Goal: Task Accomplishment & Management: Manage account settings

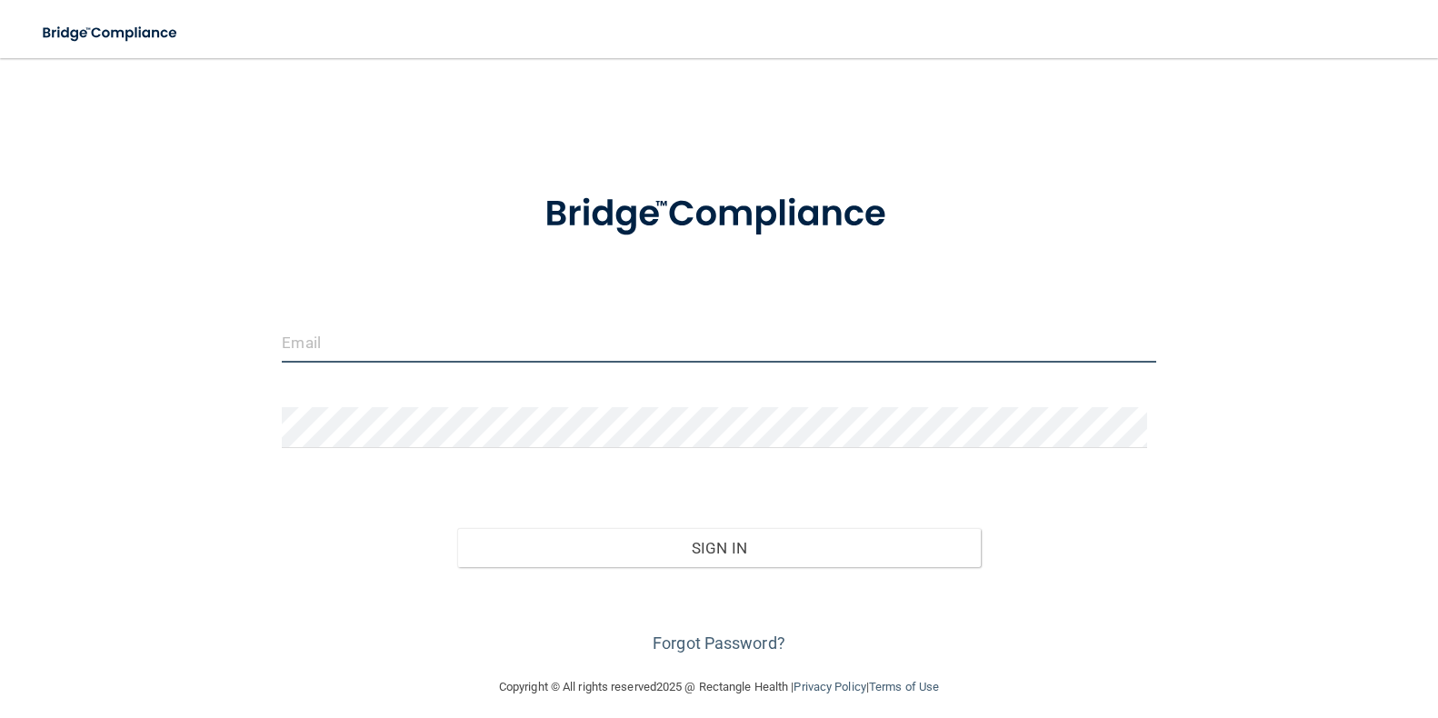
type input "[PERSON_NAME][EMAIL_ADDRESS][DOMAIN_NAME]"
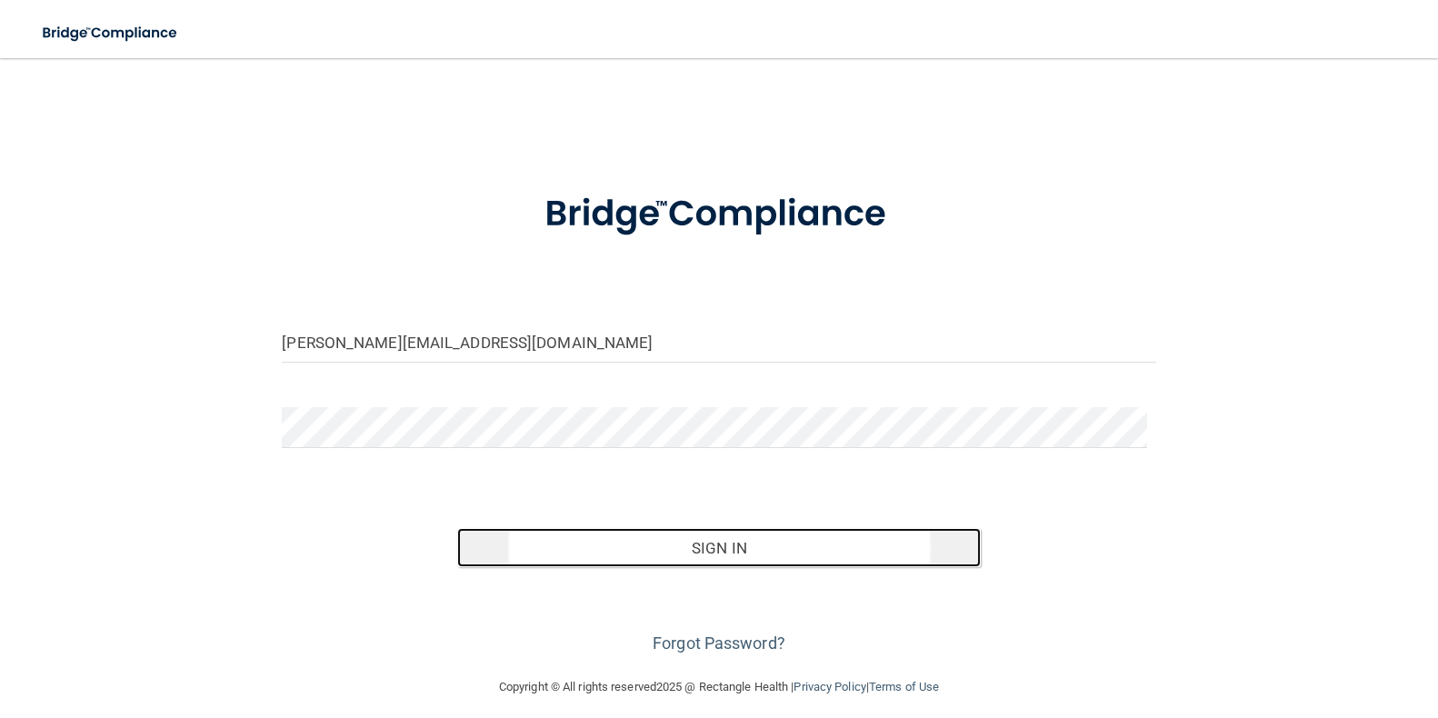
click at [753, 553] on button "Sign In" at bounding box center [719, 548] width 524 height 40
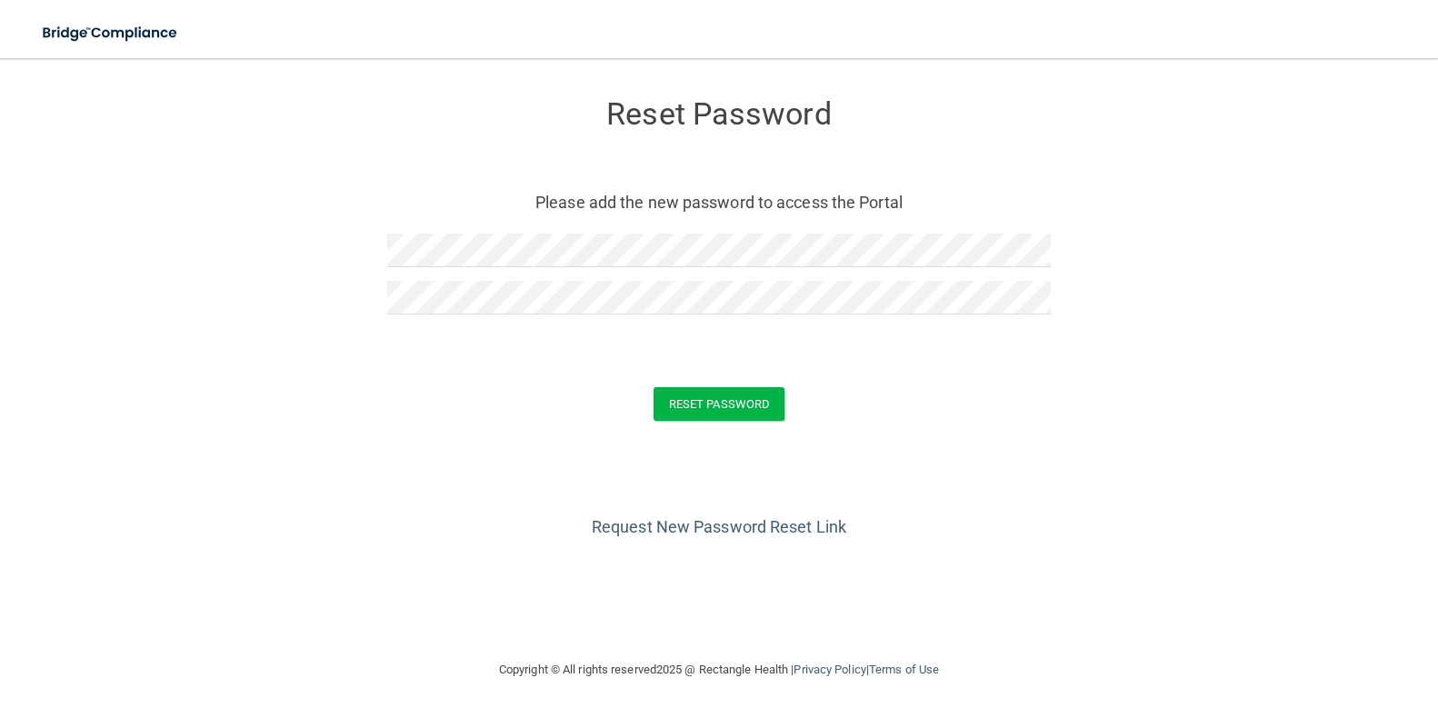
click at [978, 440] on form "Reset Password Please add the new password to access the Portal Reset Password …" at bounding box center [718, 263] width 1365 height 375
click at [709, 407] on button "Reset Password" at bounding box center [719, 404] width 131 height 34
